Goal: Task Accomplishment & Management: Manage account settings

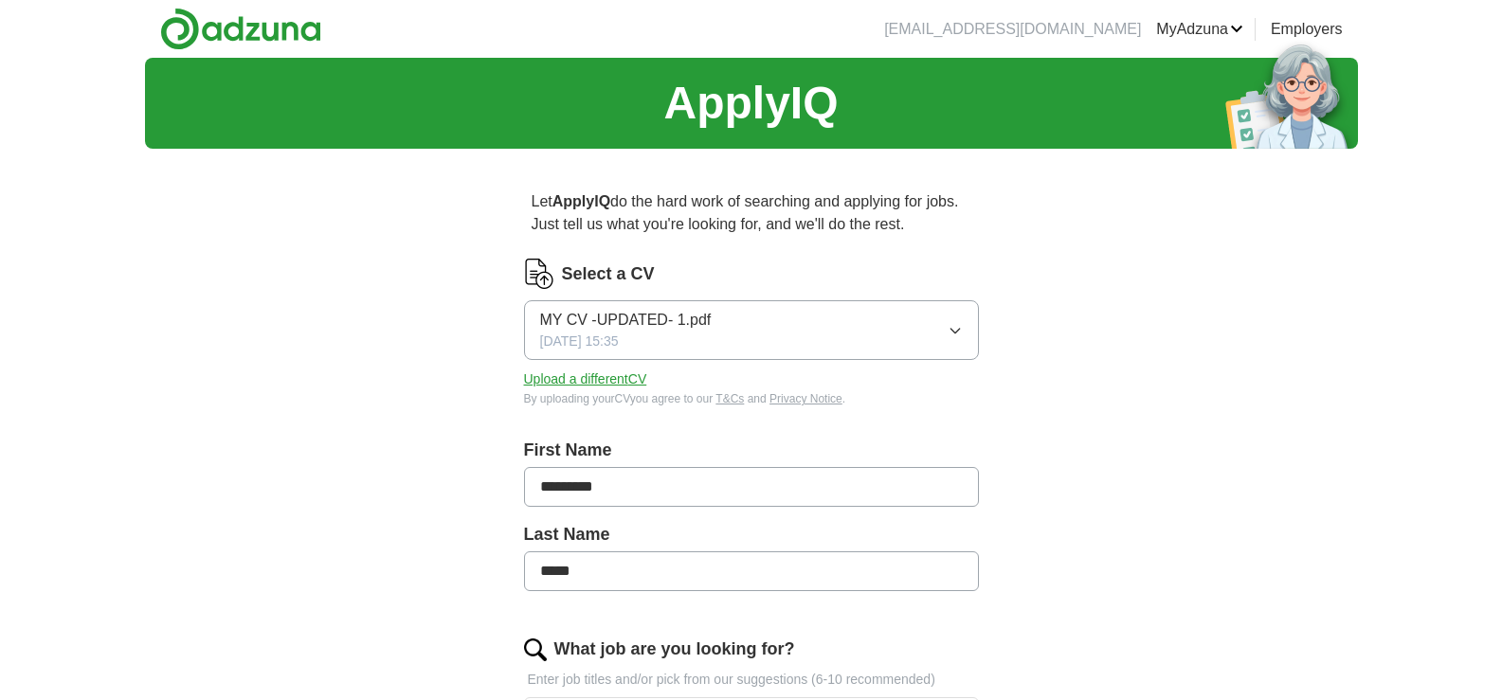
click at [959, 334] on icon "button" at bounding box center [954, 330] width 15 height 15
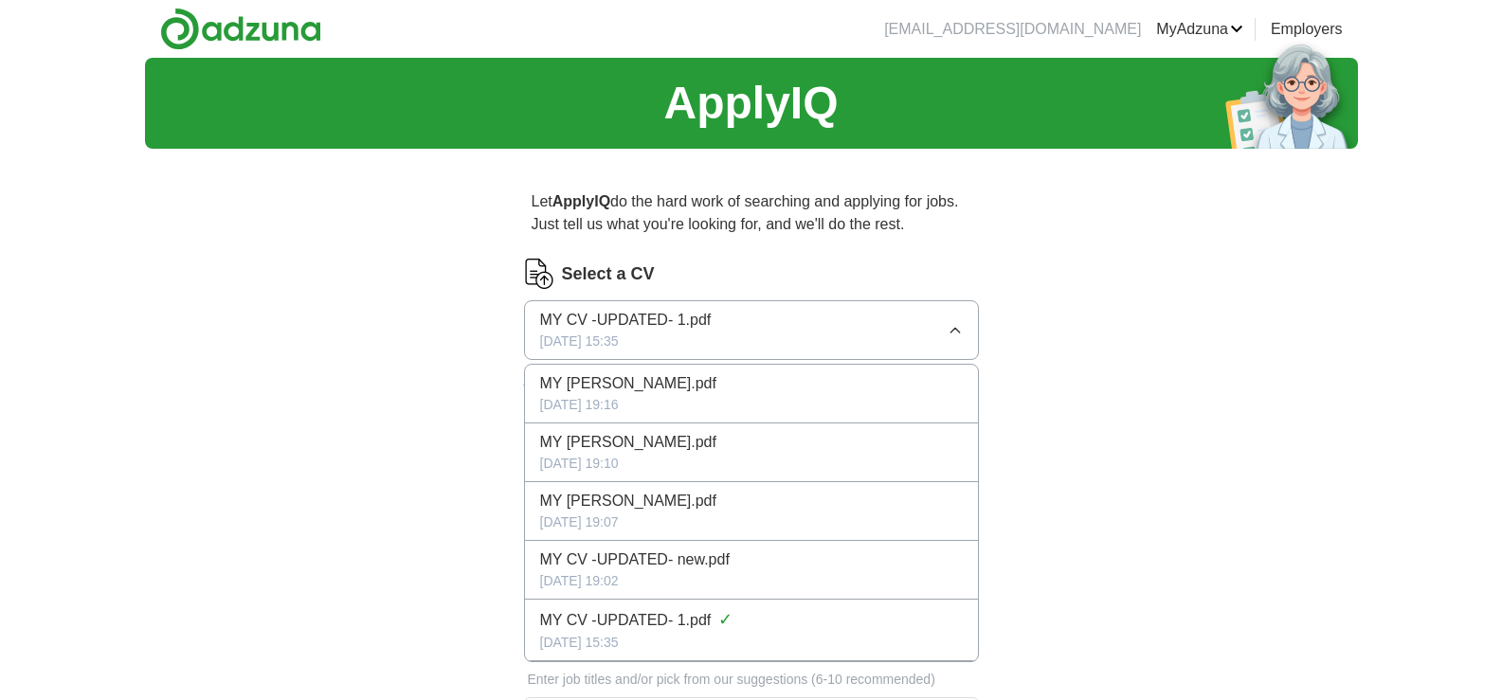
click at [709, 396] on div "[DATE] 19:16" at bounding box center [751, 405] width 423 height 20
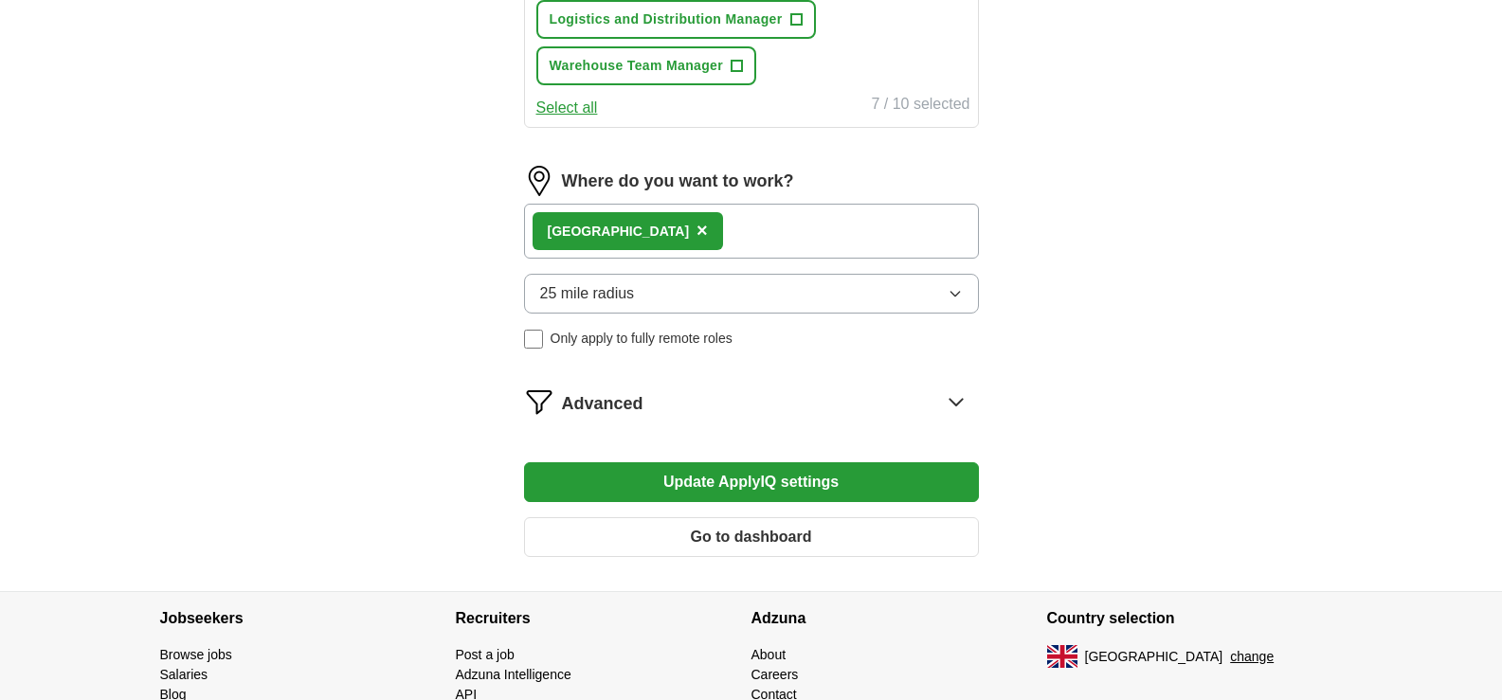
scroll to position [947, 0]
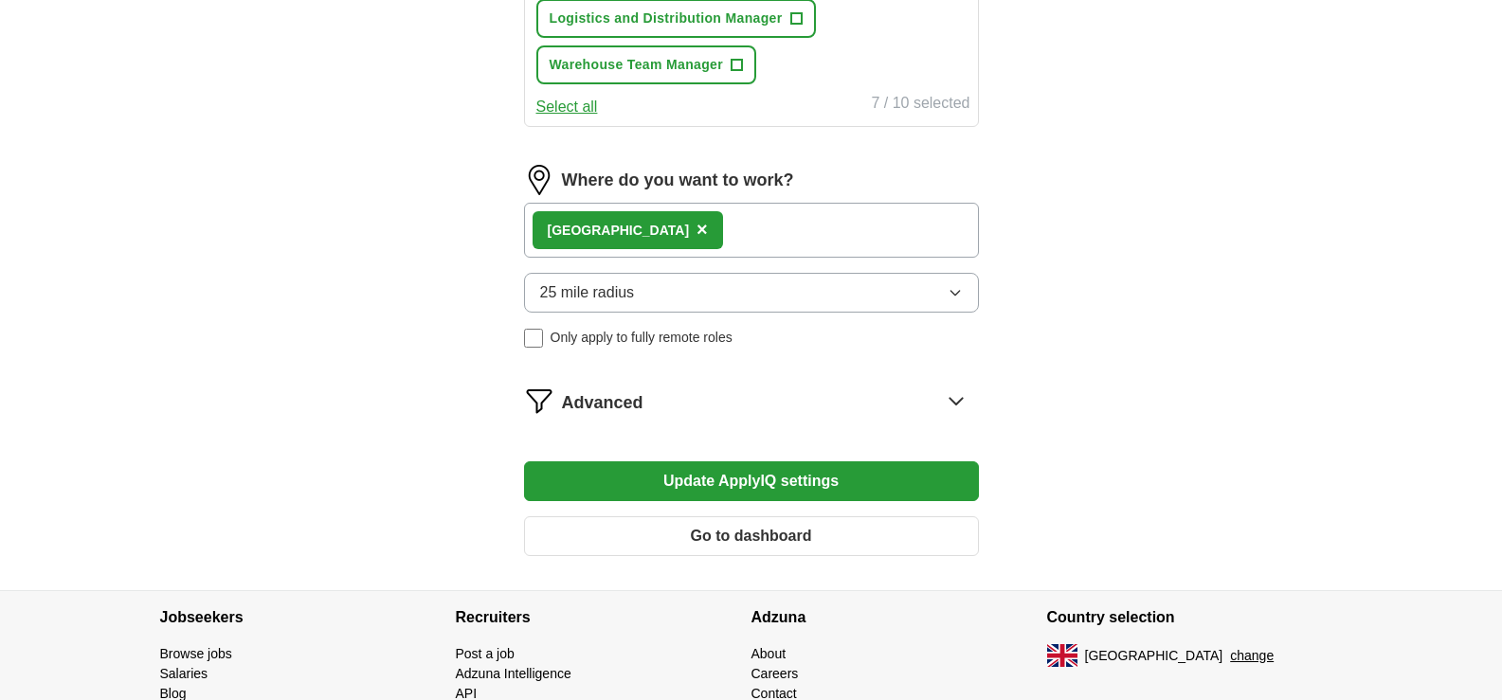
click at [775, 477] on button "Update ApplyIQ settings" at bounding box center [751, 481] width 455 height 40
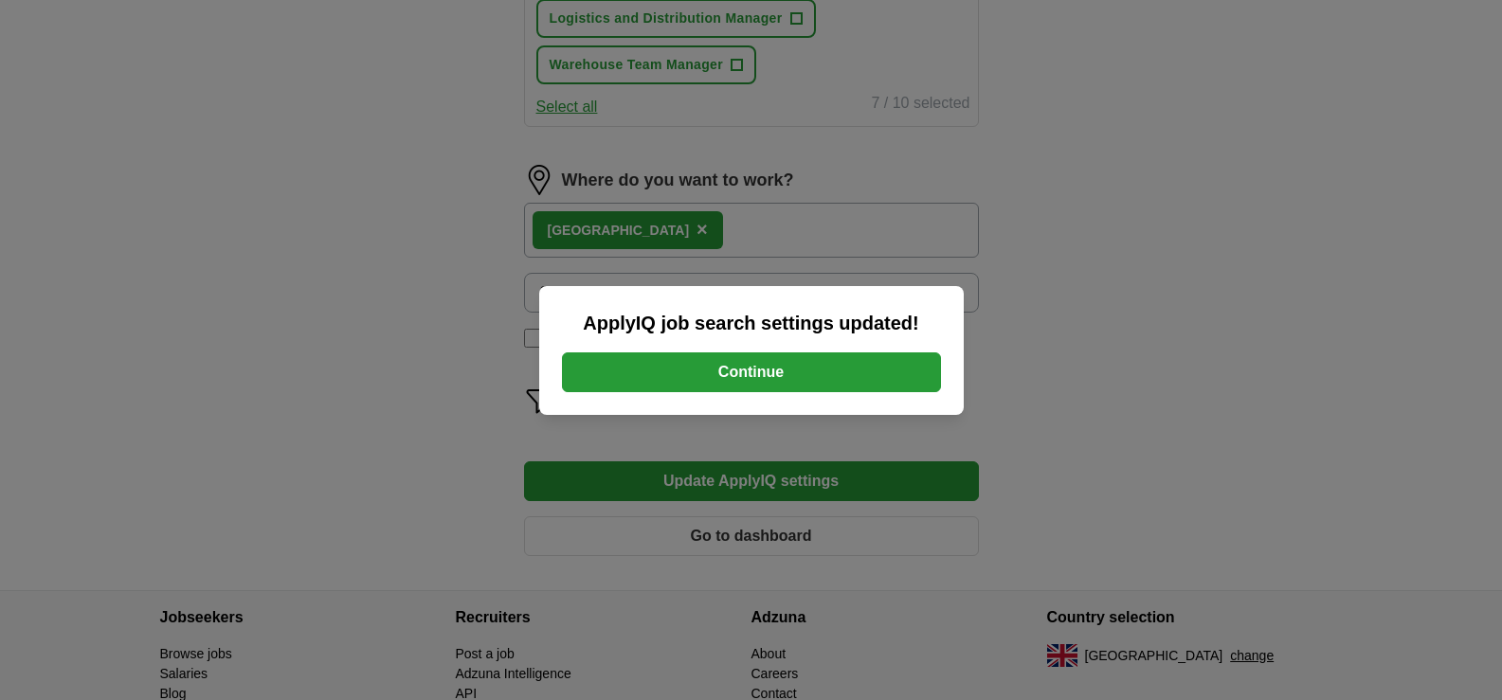
click at [802, 373] on button "Continue" at bounding box center [751, 372] width 379 height 40
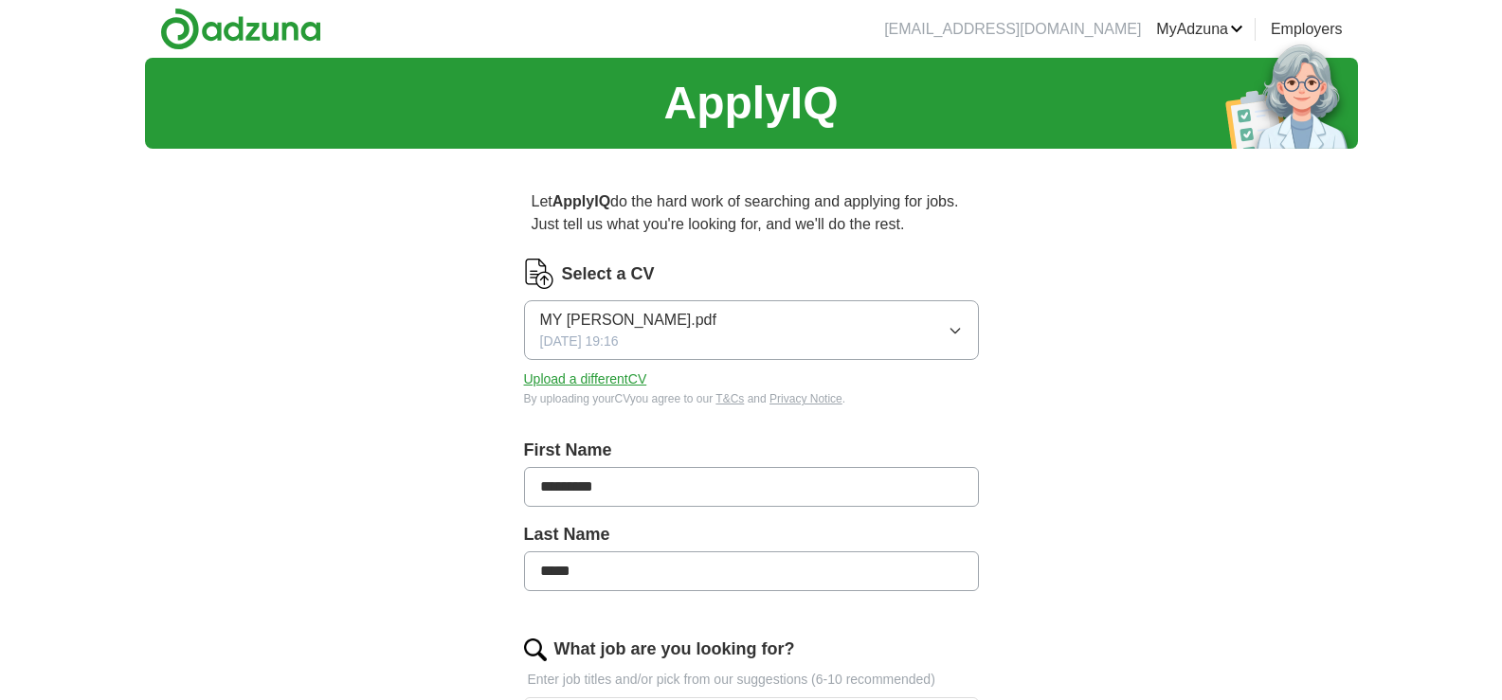
click at [609, 383] on button "Upload a different CV" at bounding box center [585, 380] width 123 height 20
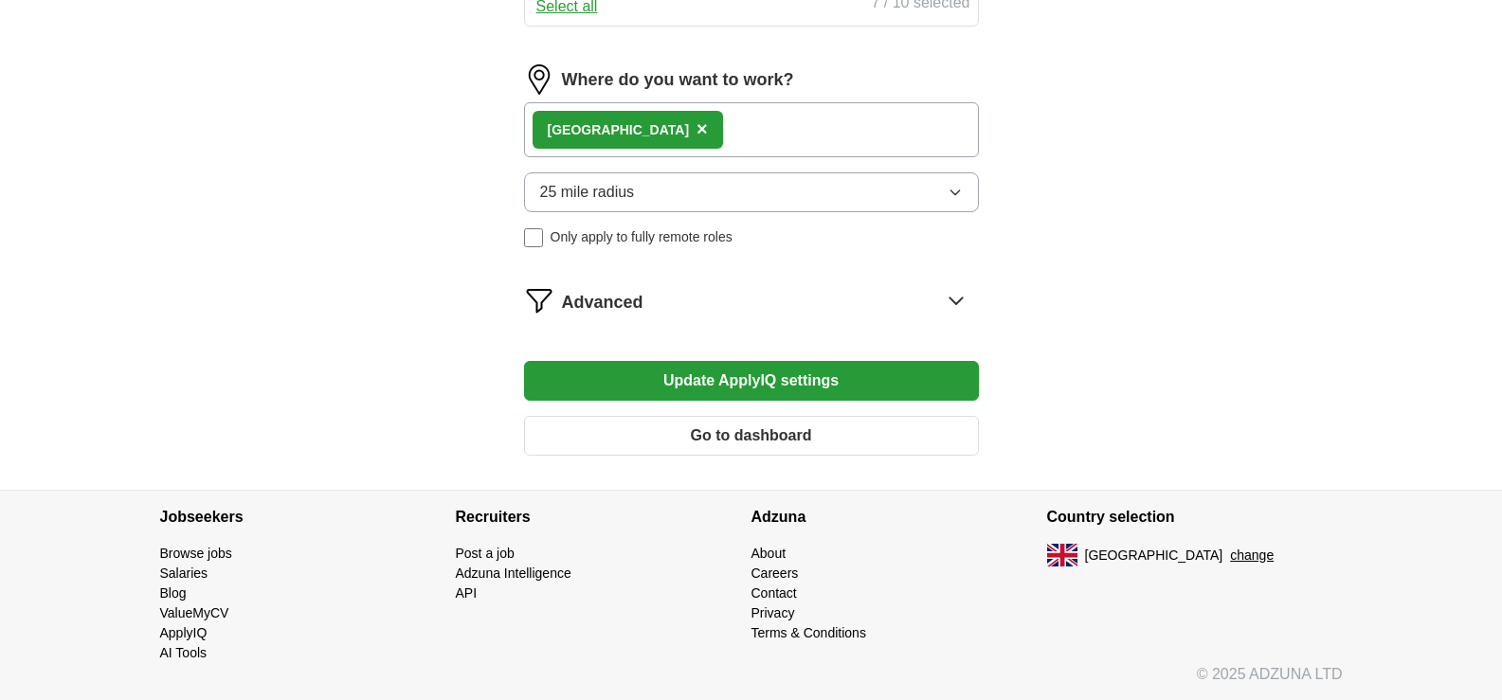
scroll to position [1049, 0]
click at [826, 373] on button "Update ApplyIQ settings" at bounding box center [751, 380] width 455 height 40
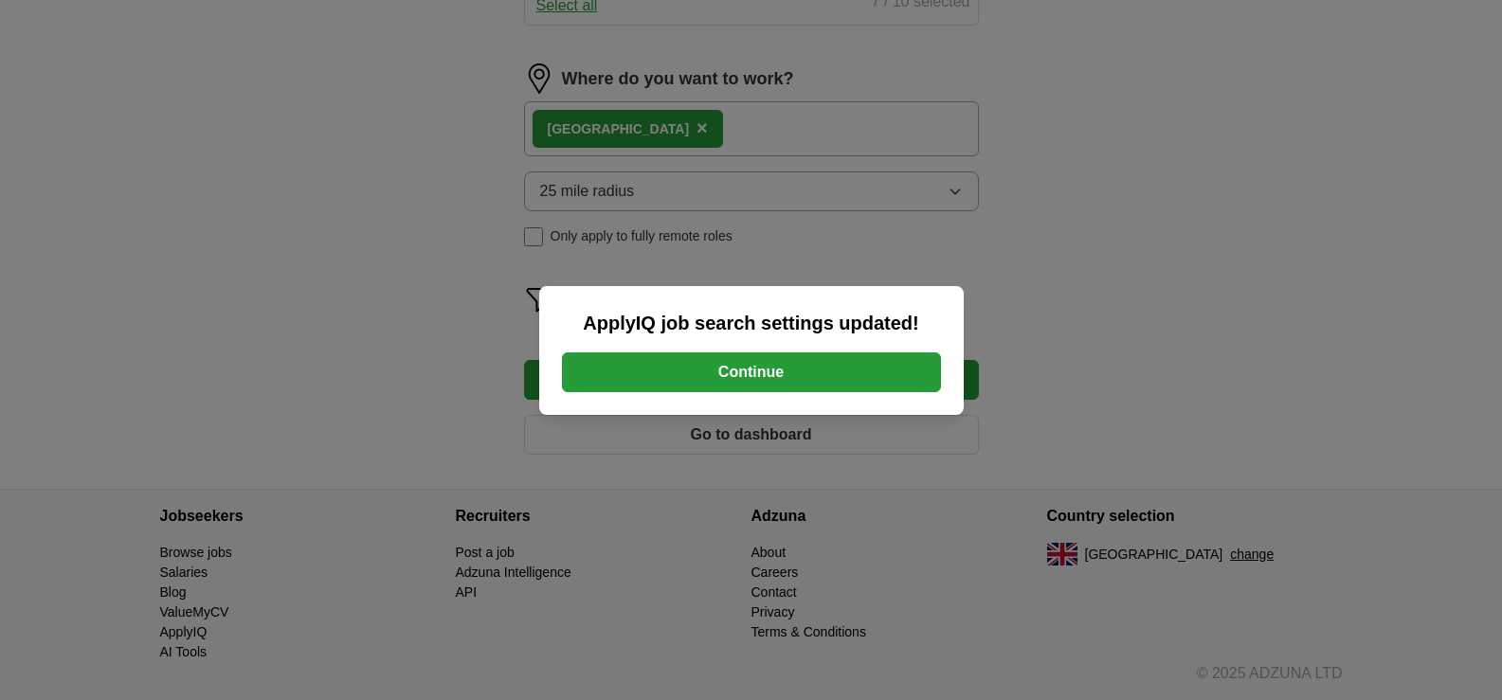
click at [826, 373] on button "Continue" at bounding box center [751, 372] width 379 height 40
